Goal: Browse casually: Explore the website without a specific task or goal

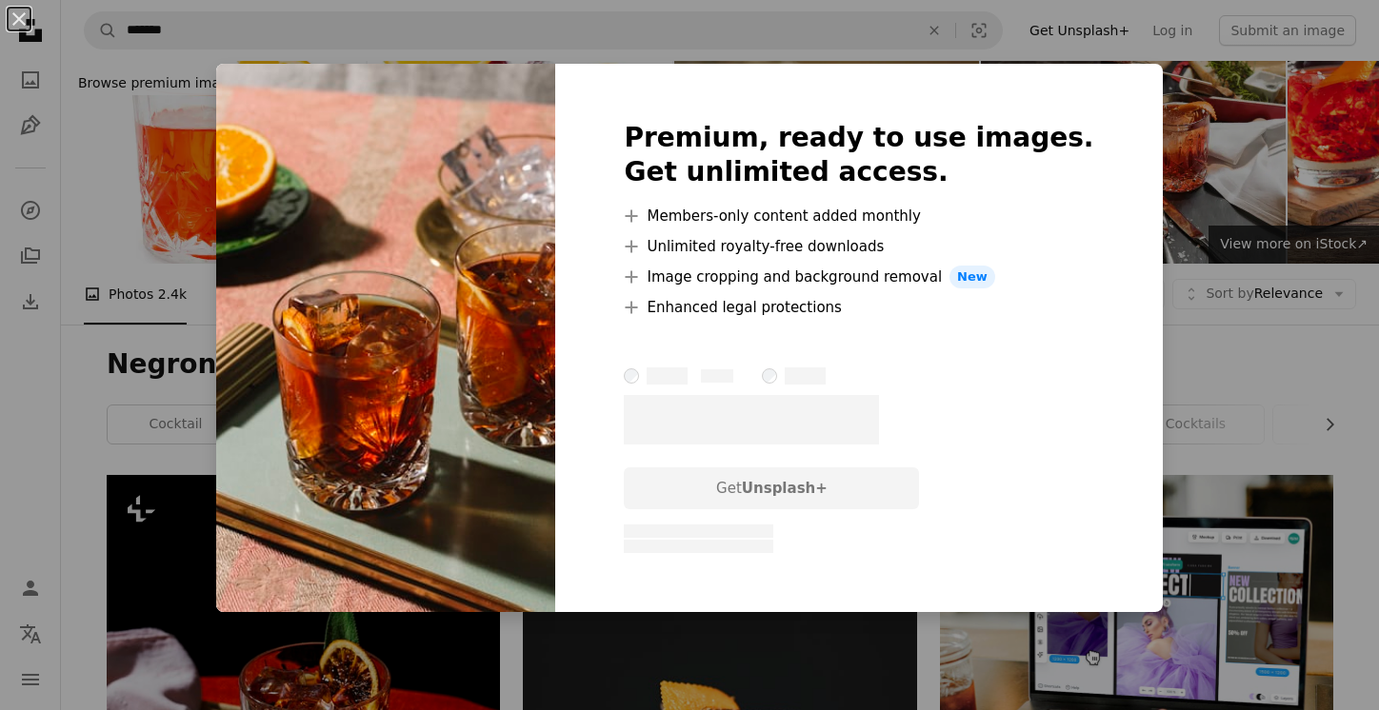
scroll to position [1074, 0]
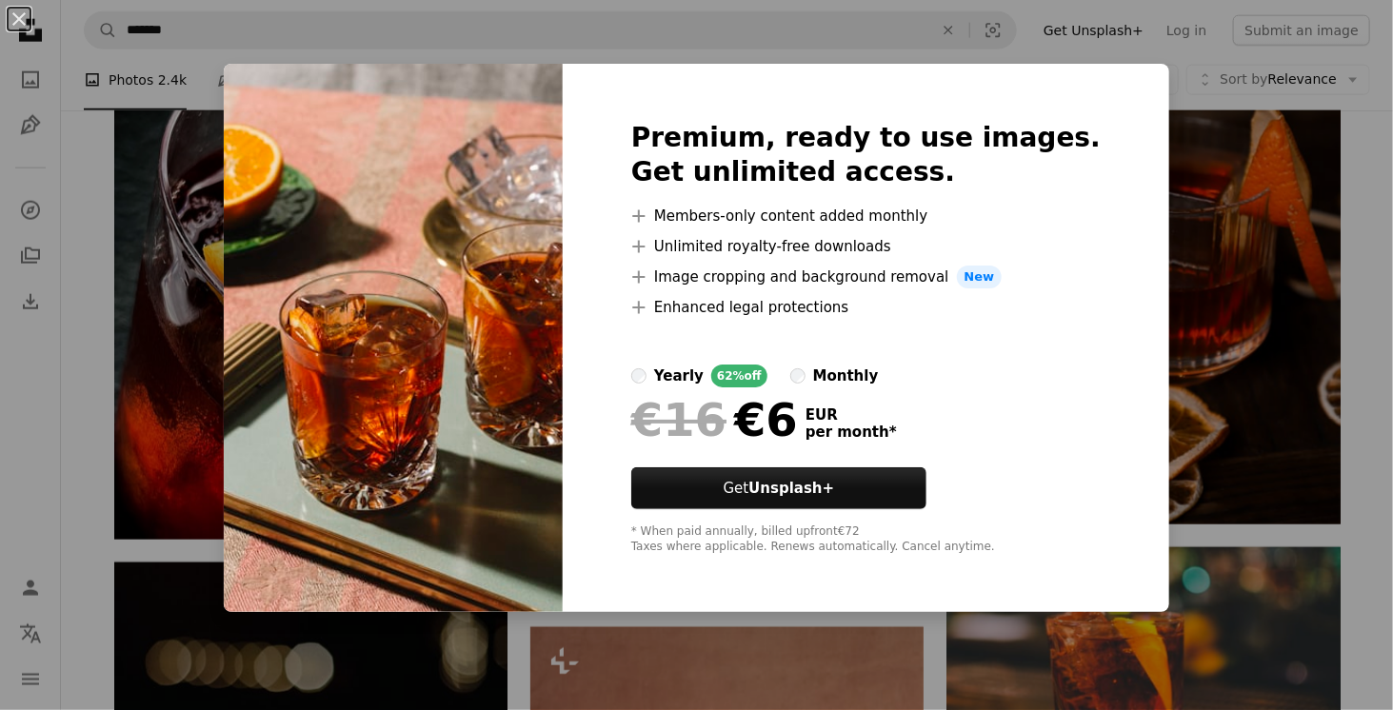
click at [1187, 294] on div "An X shape Premium, ready to use images. Get unlimited access. A plus sign Memb…" at bounding box center [696, 355] width 1393 height 710
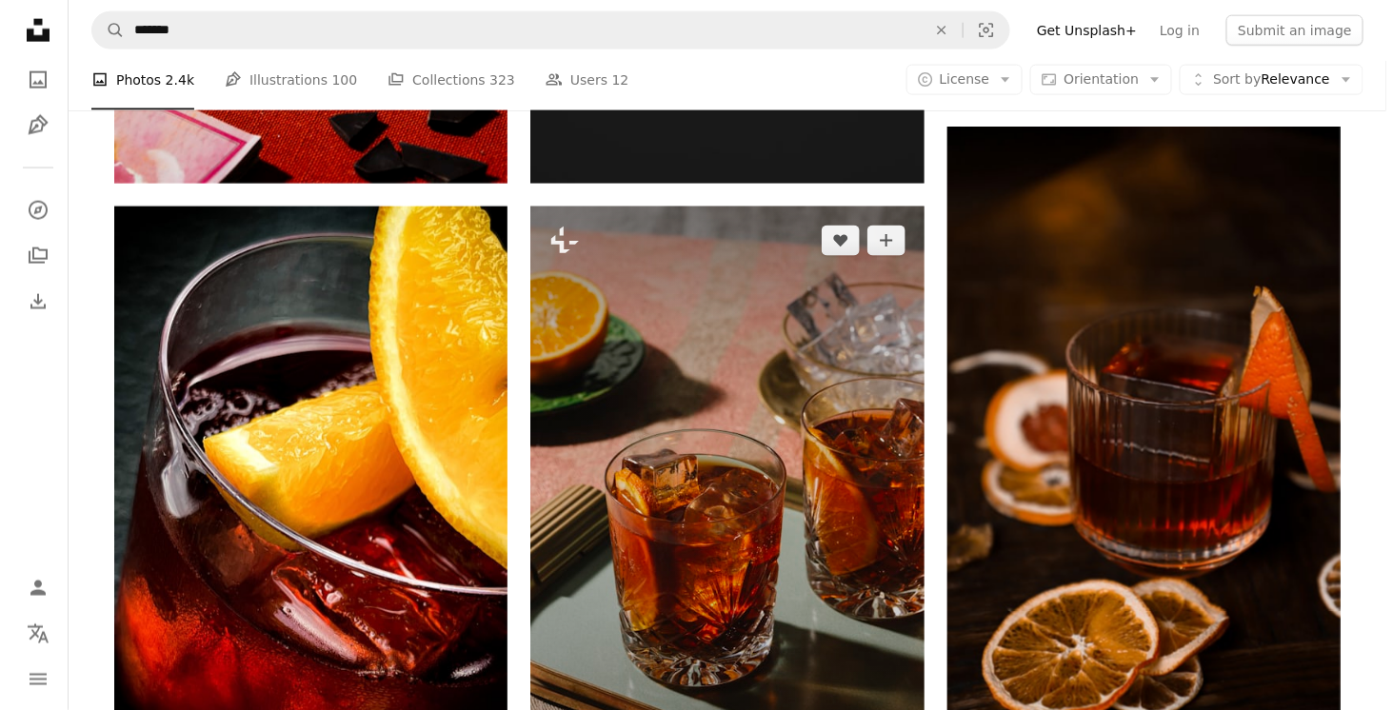
scroll to position [1009, 0]
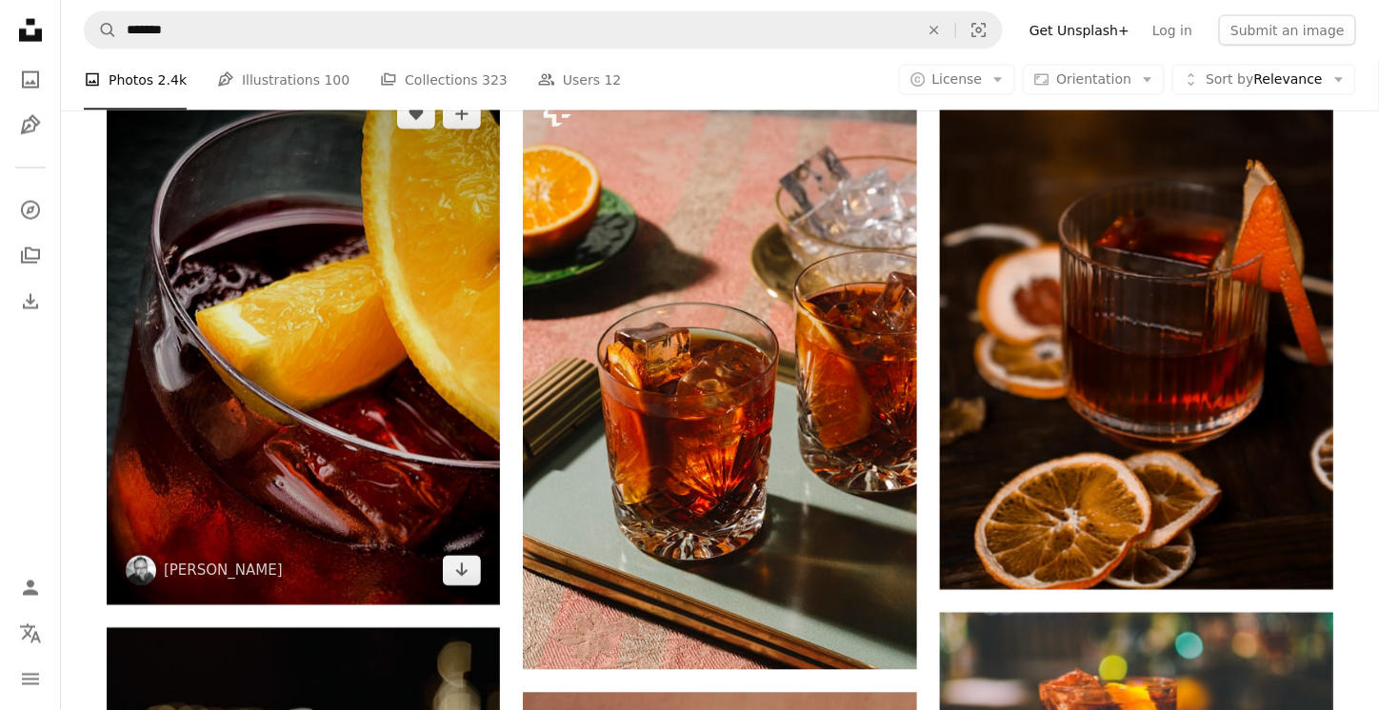
click at [358, 400] on img at bounding box center [303, 342] width 393 height 525
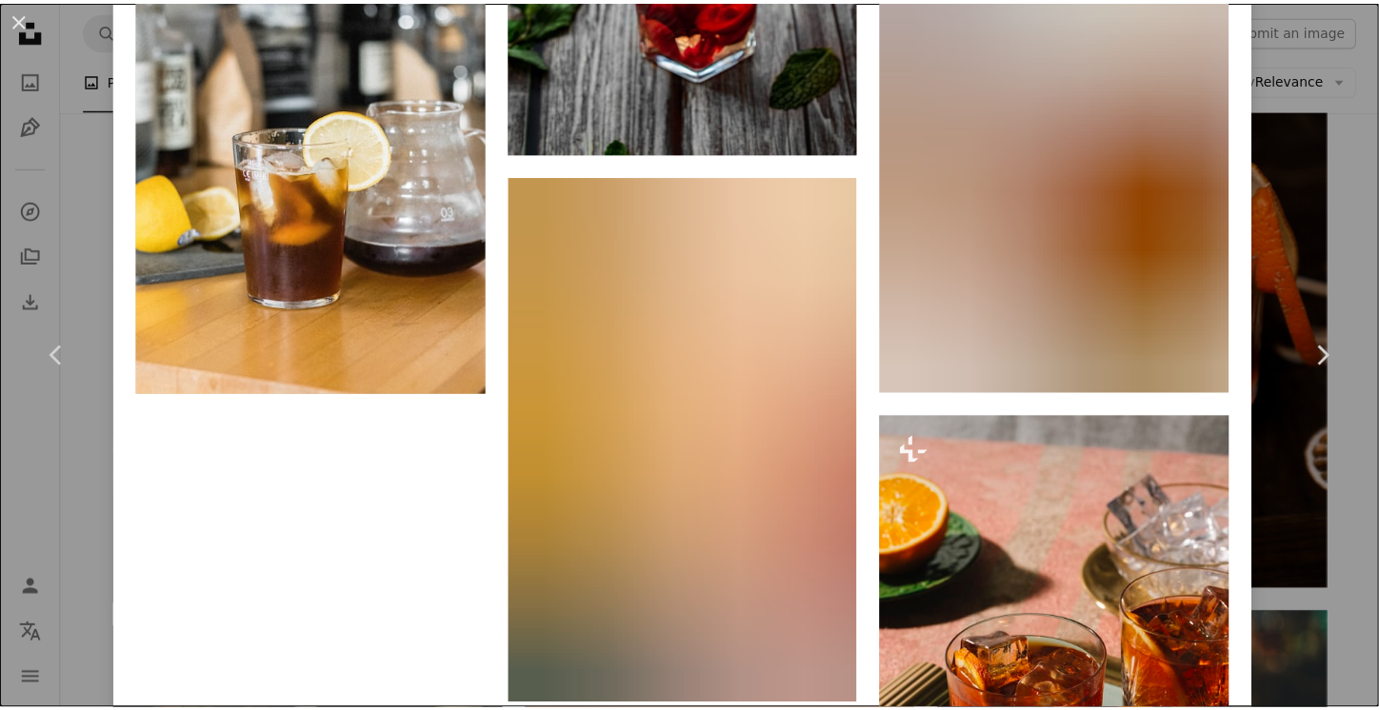
scroll to position [3566, 0]
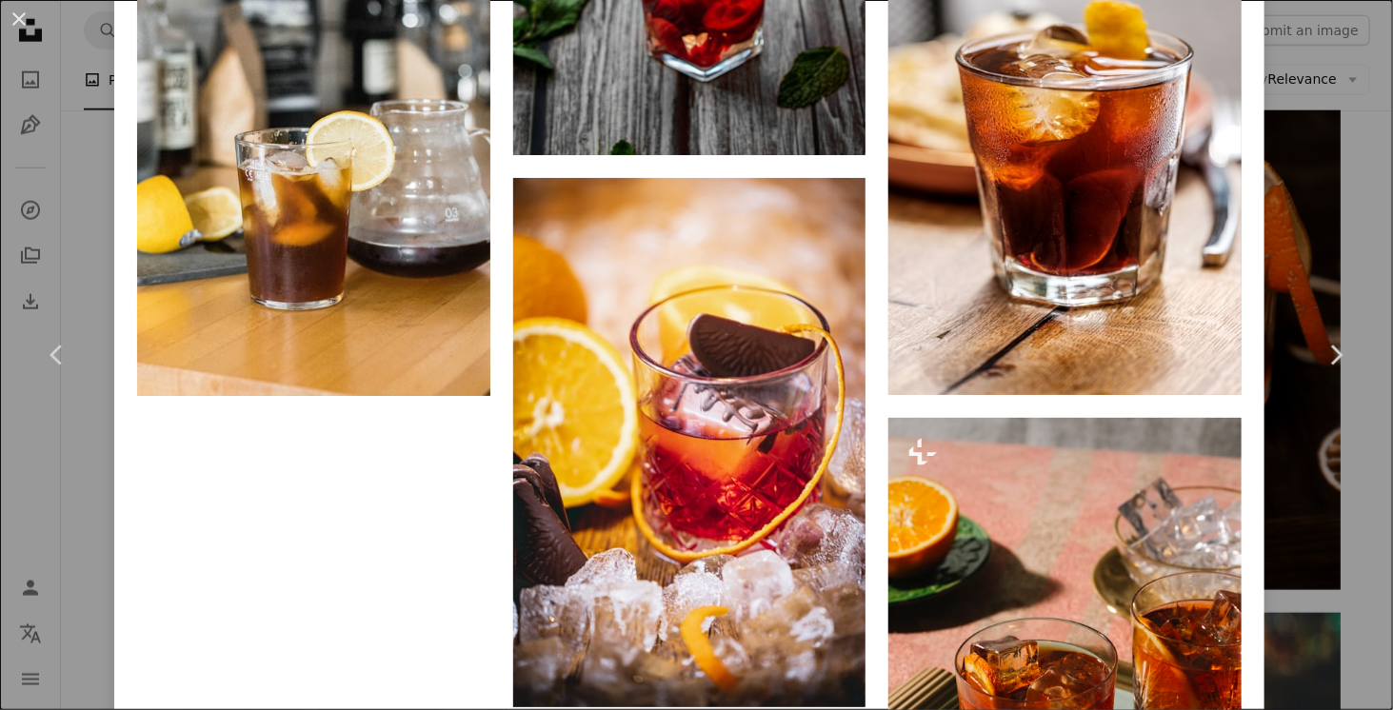
click at [1309, 132] on div "An X shape Chevron left Chevron right [PERSON_NAME] edsonrosas A heart A plus s…" at bounding box center [696, 355] width 1393 height 710
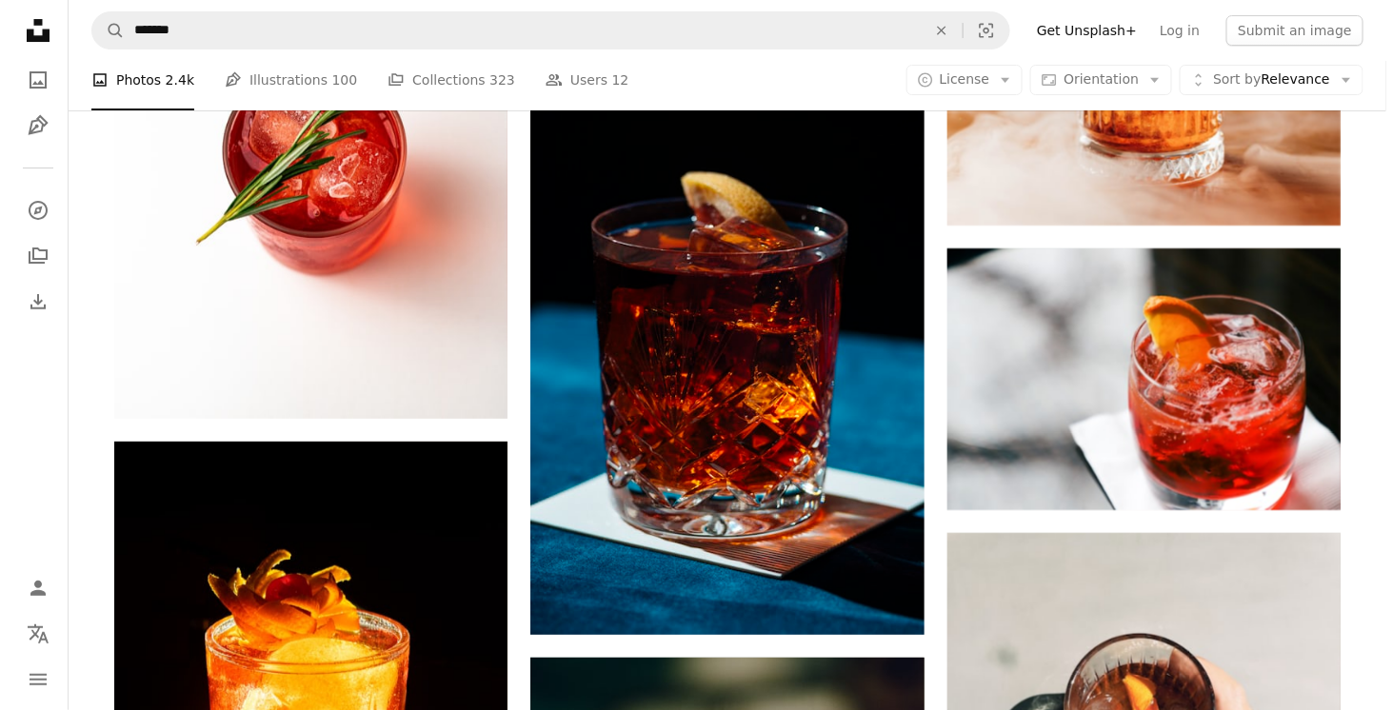
scroll to position [2248, 0]
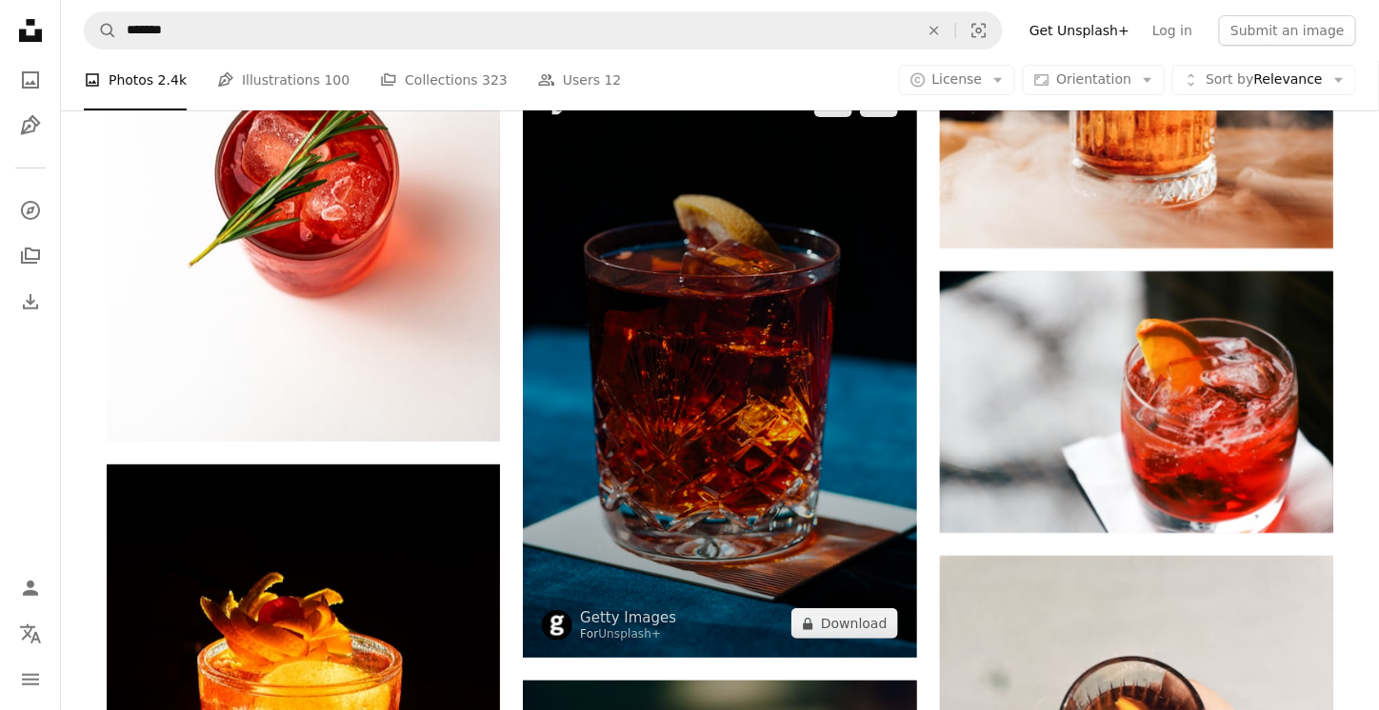
click at [760, 319] on img at bounding box center [719, 363] width 393 height 590
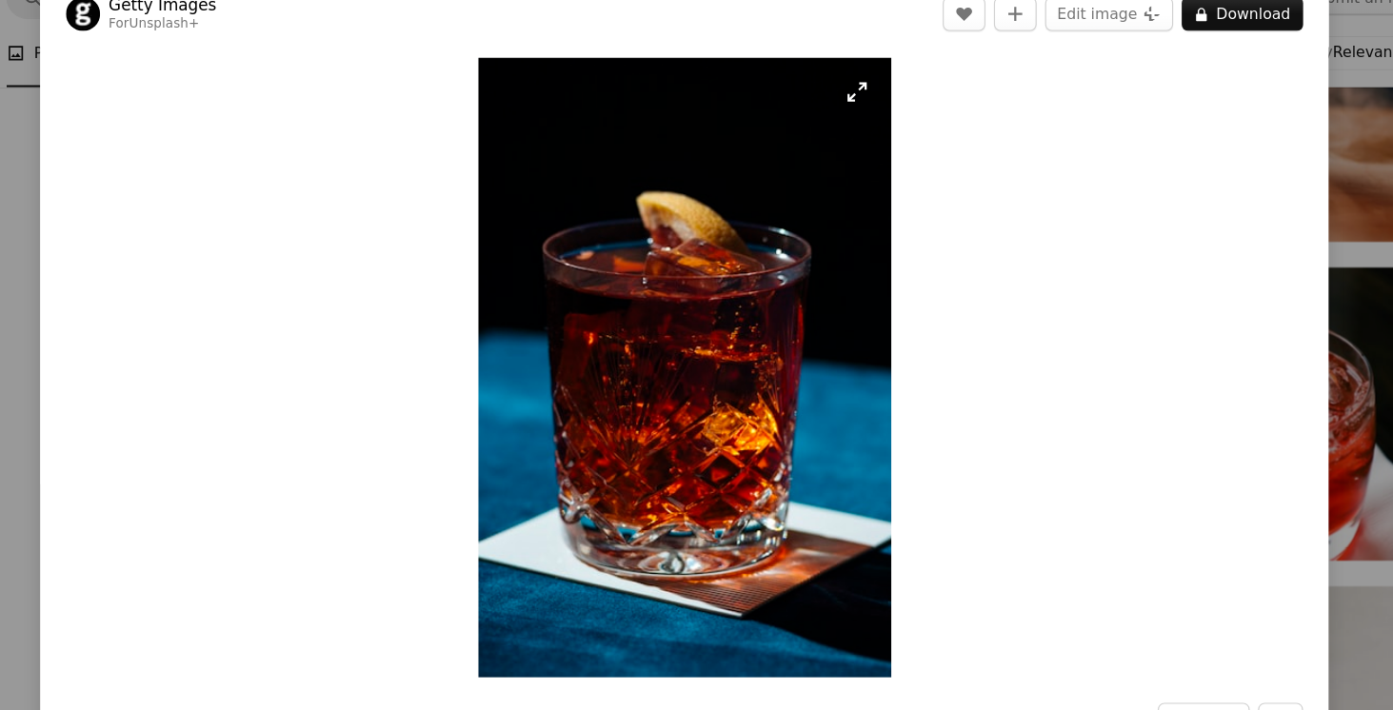
scroll to position [2248, 0]
click at [1270, 150] on div "An X shape Chevron left Chevron right Getty Images For Unsplash+ A heart A plus…" at bounding box center [696, 355] width 1393 height 710
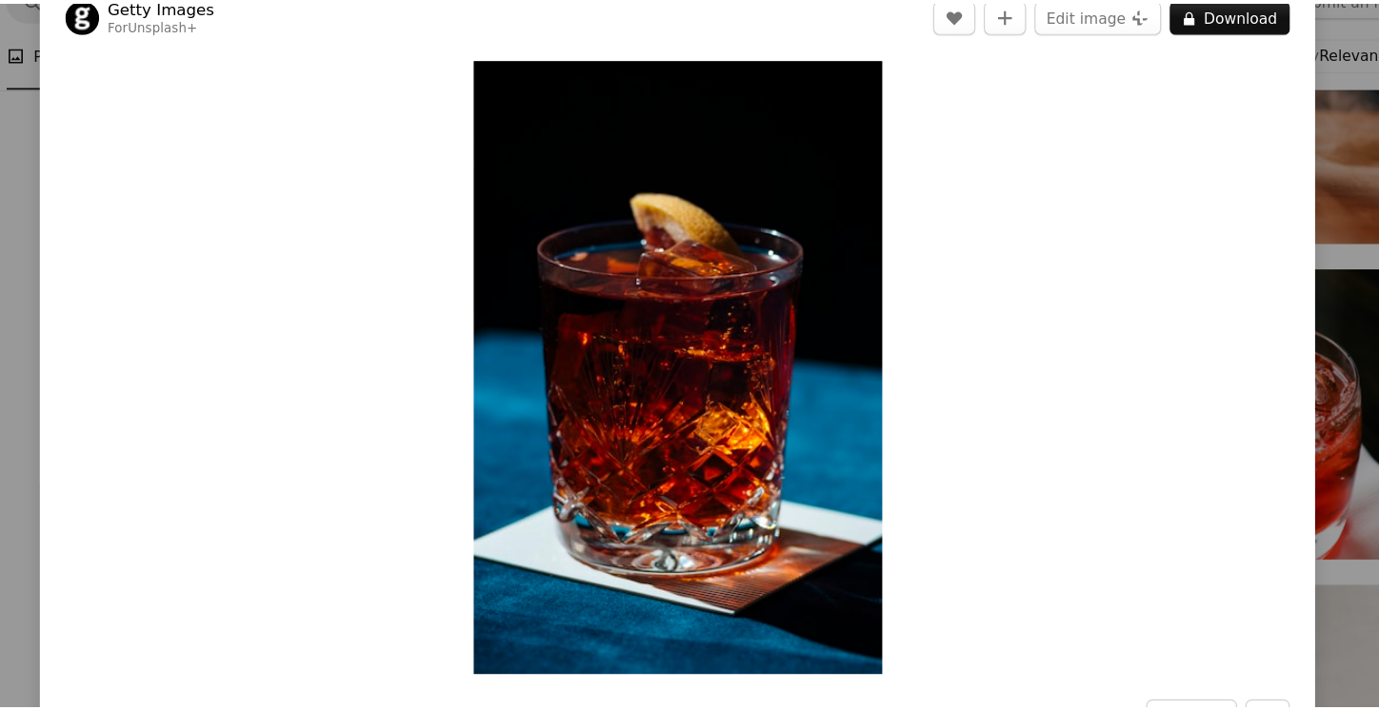
scroll to position [2248, 0]
